Goal: Find specific page/section: Find specific page/section

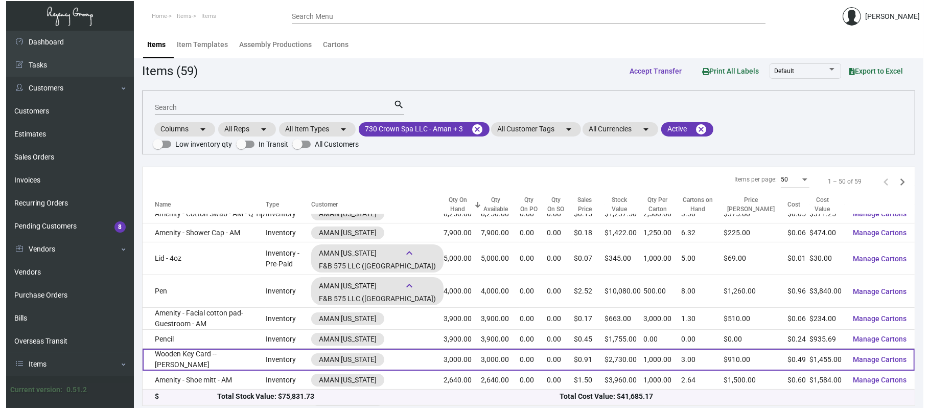
scroll to position [213, 0]
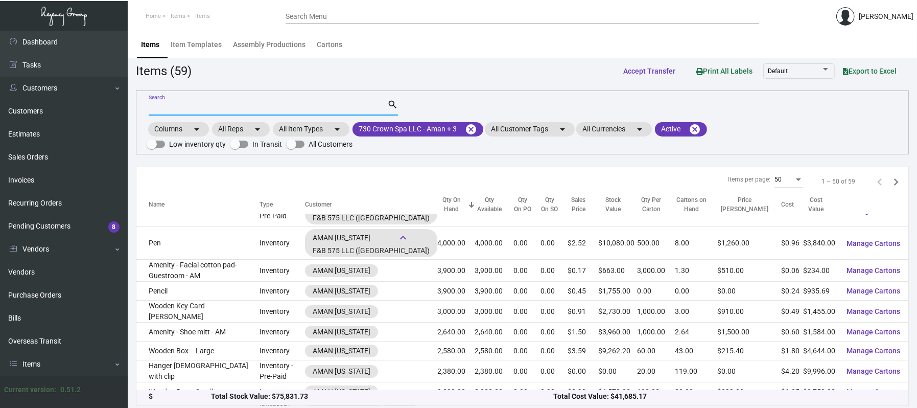
click at [229, 107] on input "Search" at bounding box center [268, 108] width 239 height 8
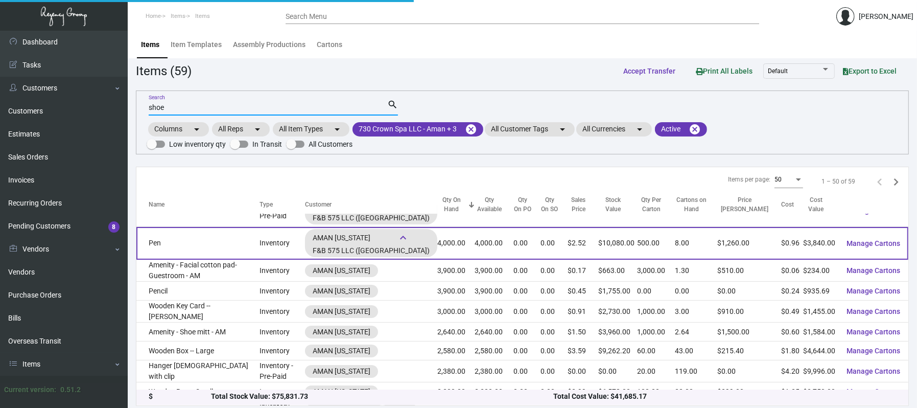
scroll to position [0, 0]
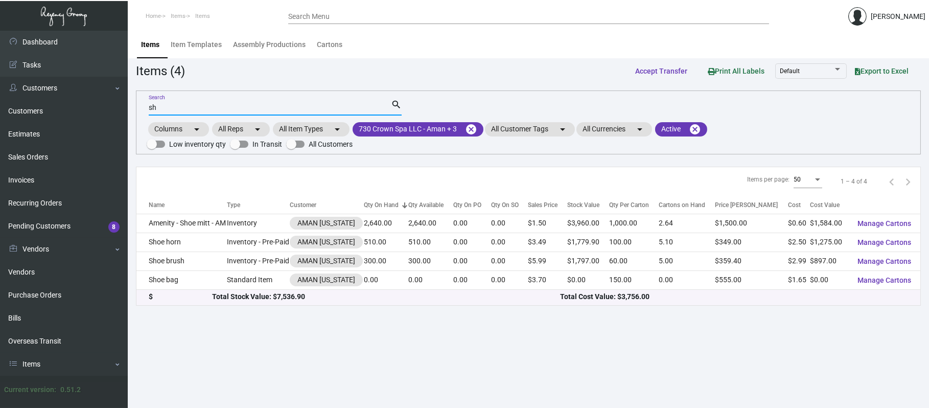
type input "s"
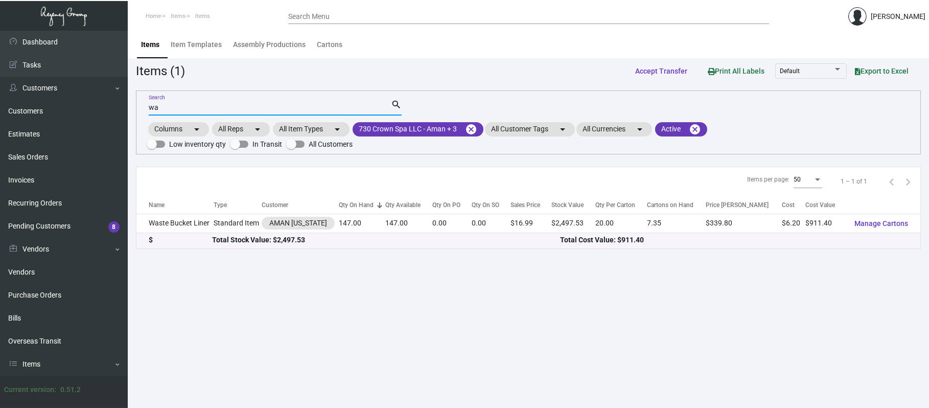
type input "w"
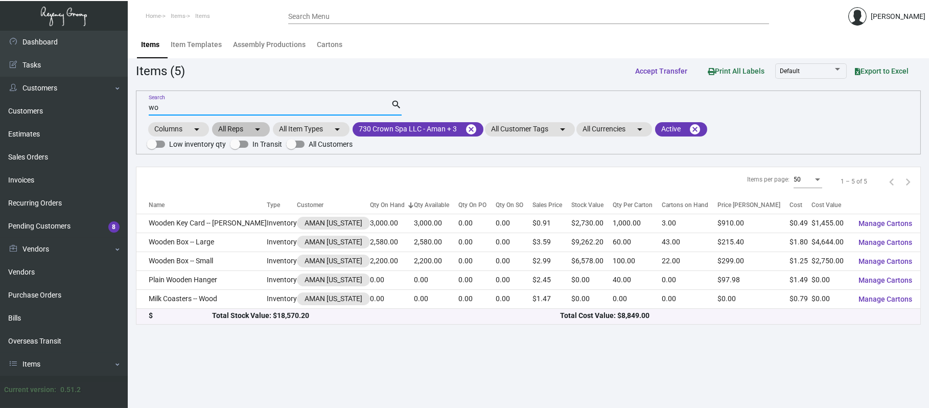
type input "w"
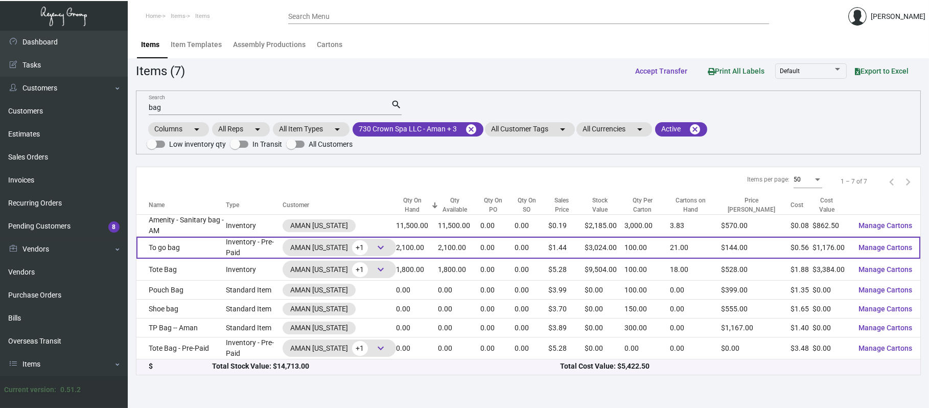
click at [378, 247] on div "AMAN [US_STATE] +1 keyboard_arrow_down" at bounding box center [339, 247] width 98 height 15
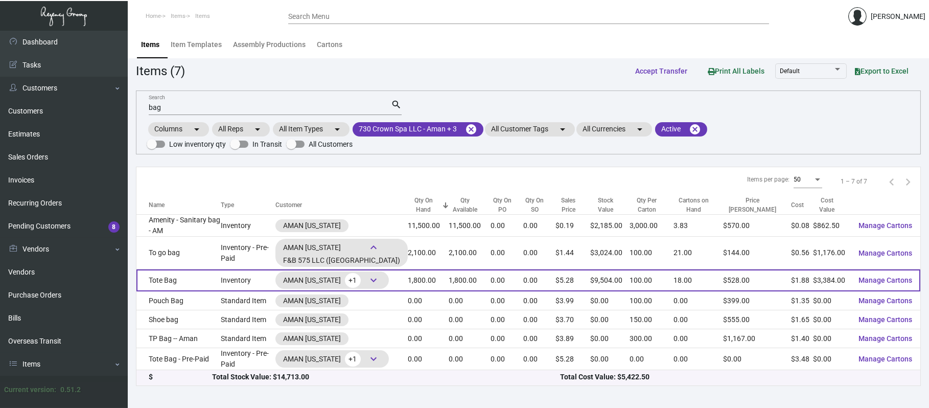
click at [380, 280] on span "keyboard_arrow_down" at bounding box center [373, 280] width 12 height 12
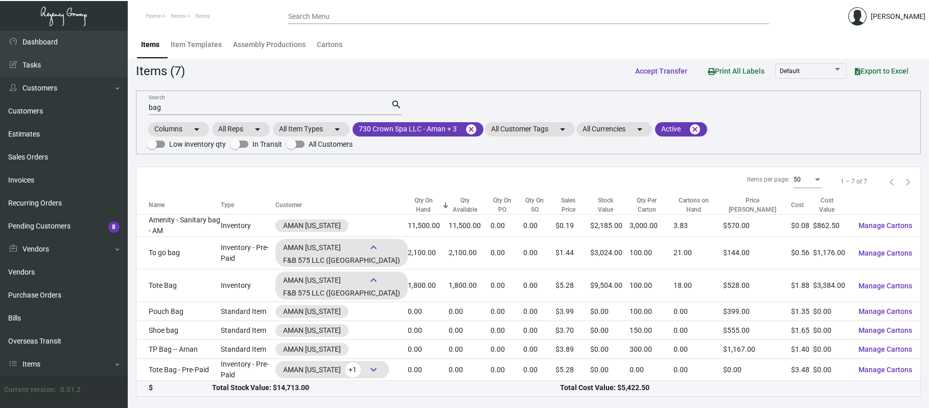
click at [188, 106] on input "bag" at bounding box center [270, 108] width 242 height 8
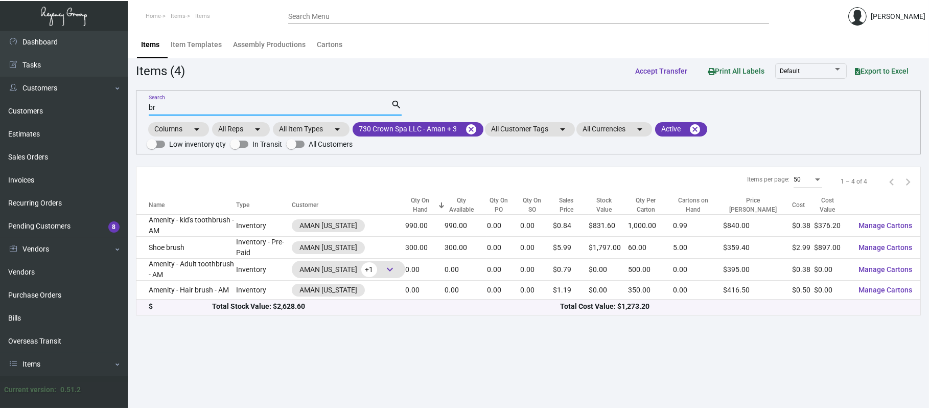
type input "b"
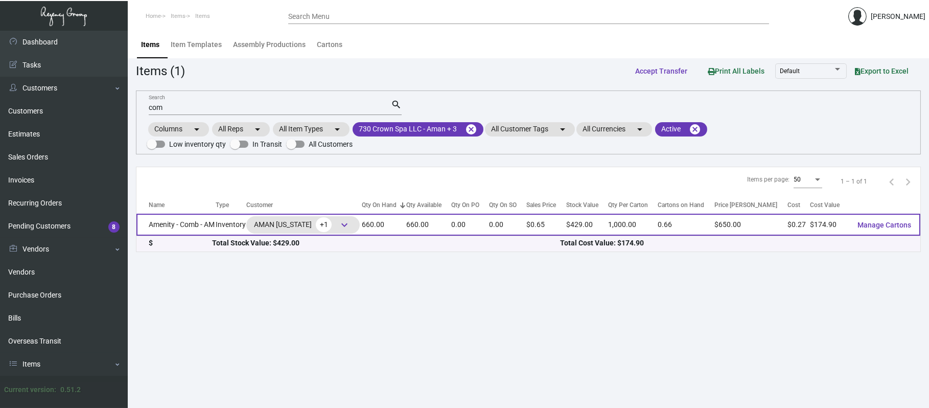
click at [347, 229] on span "keyboard_arrow_down" at bounding box center [344, 225] width 12 height 12
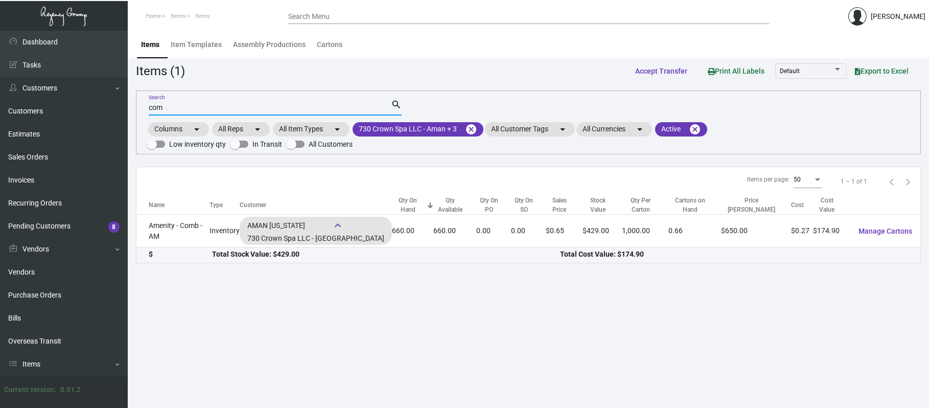
click at [224, 110] on input "com" at bounding box center [270, 108] width 242 height 8
type input "c"
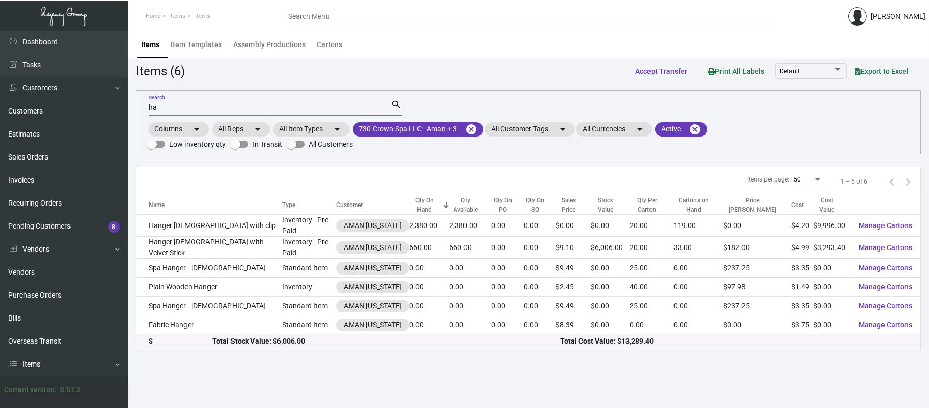
type input "h"
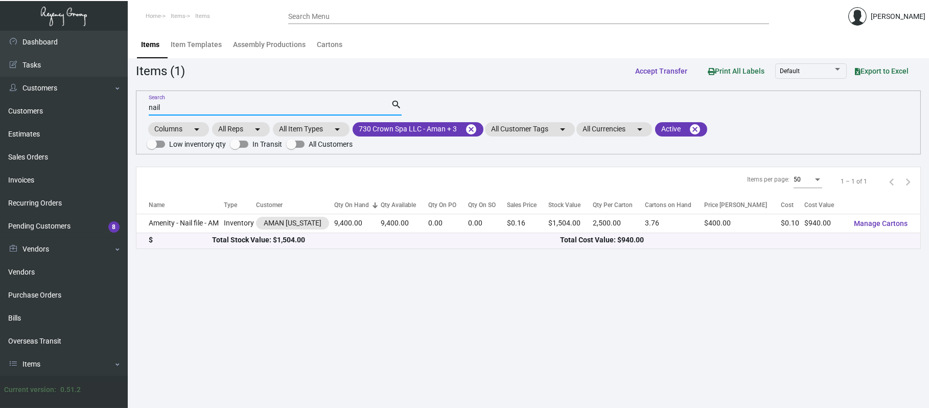
click at [249, 100] on div "nail Search" at bounding box center [270, 107] width 242 height 16
type input "n"
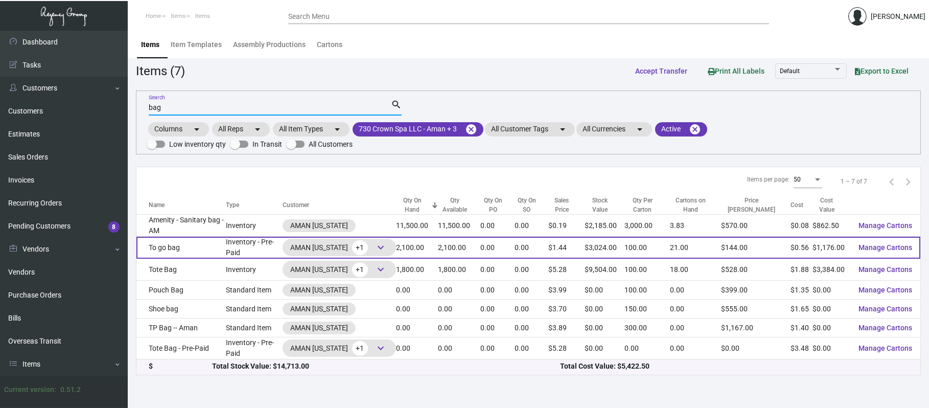
click at [383, 247] on span "keyboard_arrow_down" at bounding box center [381, 247] width 12 height 12
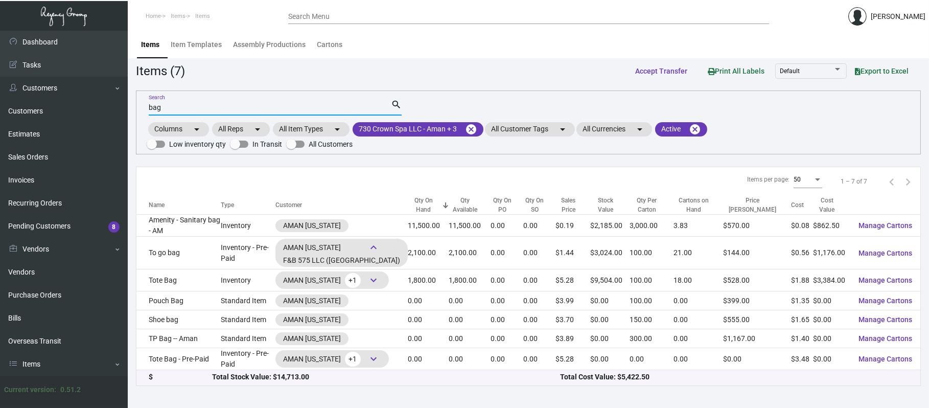
click at [367, 106] on input "bag" at bounding box center [270, 108] width 242 height 8
type input "b"
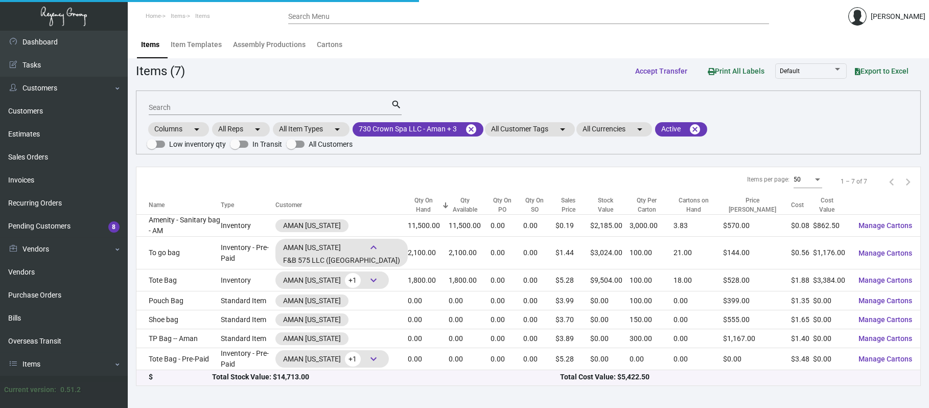
click at [355, 73] on div "Items (7) Accept Transfer Print All Labels Default Export to Excel" at bounding box center [528, 70] width 785 height 19
